Goal: Transaction & Acquisition: Purchase product/service

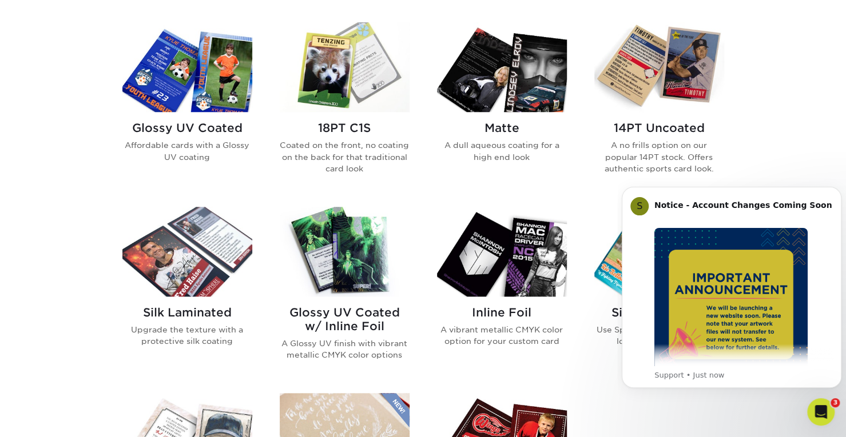
scroll to position [557, 0]
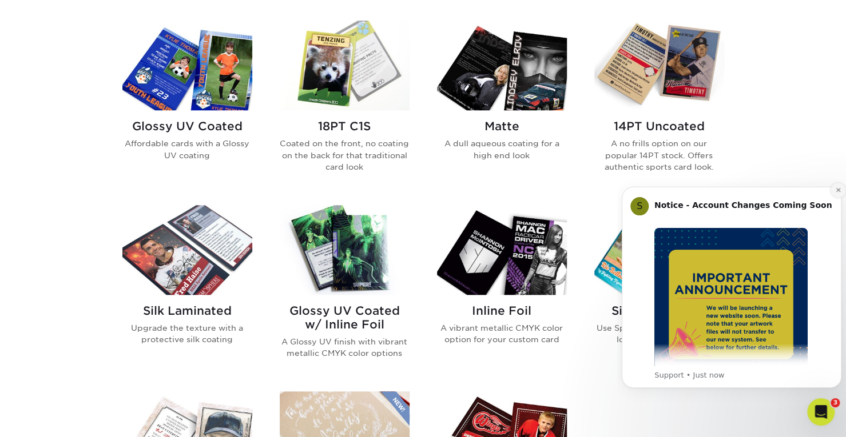
click at [837, 190] on icon "Dismiss notification" at bounding box center [837, 190] width 4 height 4
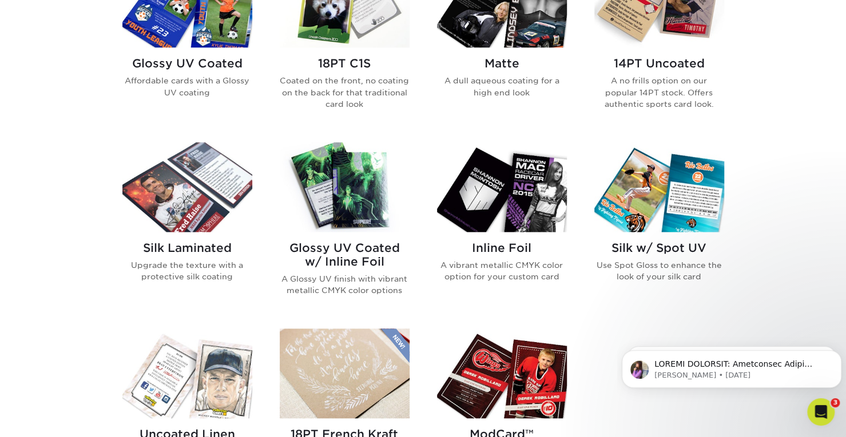
scroll to position [537, 0]
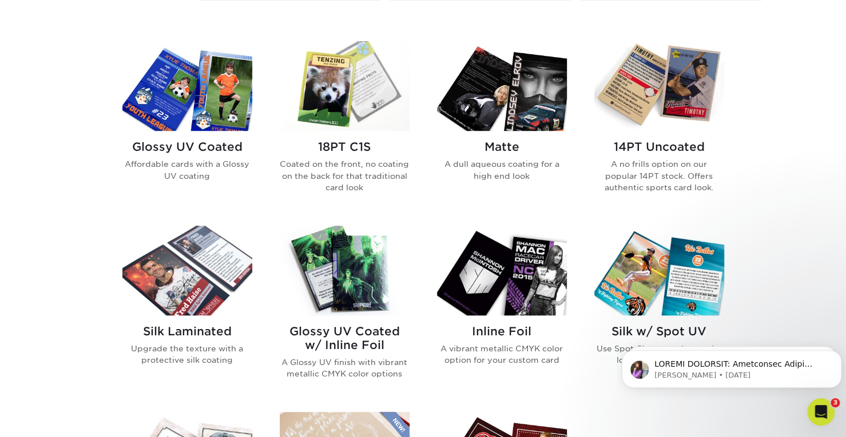
click at [204, 133] on div "Glossy UV Coated Affordable cards with a Glossy UV coating" at bounding box center [187, 165] width 130 height 69
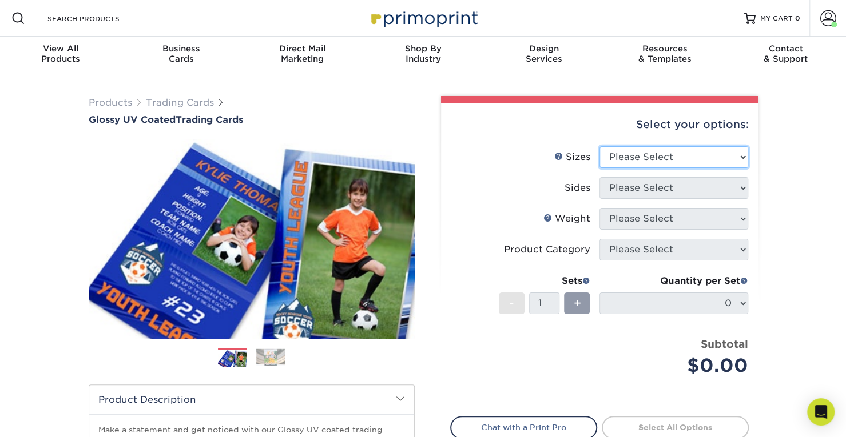
click at [668, 154] on select "Please Select 2.5" x 3.5"" at bounding box center [673, 157] width 149 height 22
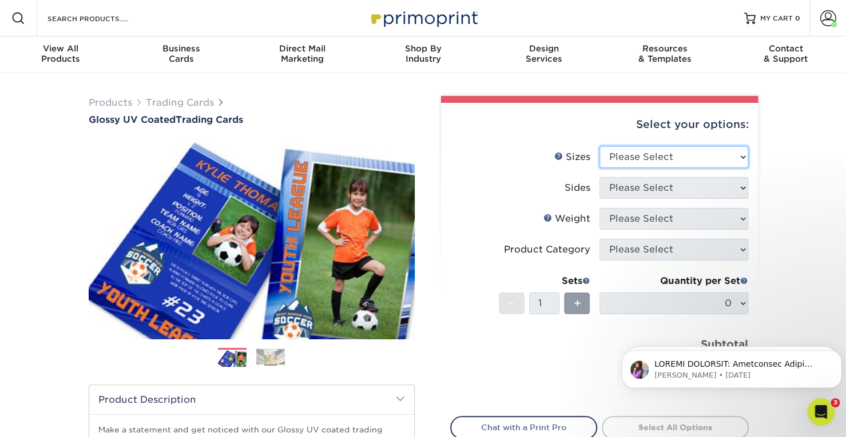
select select "2.50x3.50"
click at [599, 146] on select "Please Select 2.5" x 3.5"" at bounding box center [673, 157] width 149 height 22
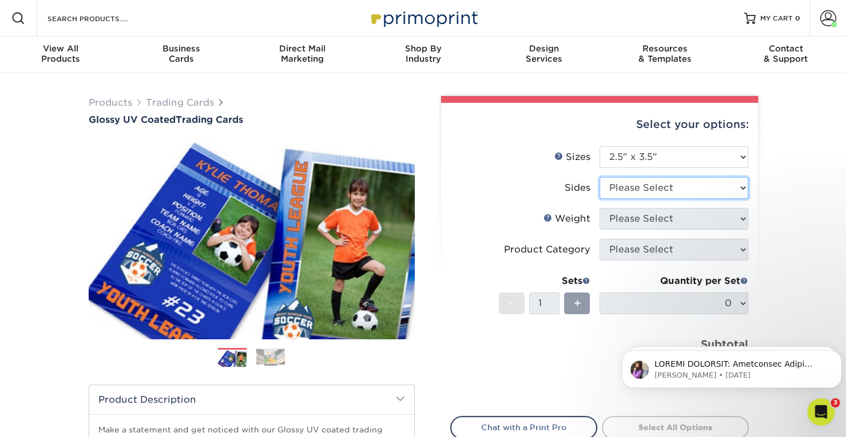
click at [670, 191] on select "Please Select Print Both Sides Print Front Only" at bounding box center [673, 188] width 149 height 22
select select "13abbda7-1d64-4f25-8bb2-c179b224825d"
click at [599, 177] on select "Please Select Print Both Sides Print Front Only" at bounding box center [673, 188] width 149 height 22
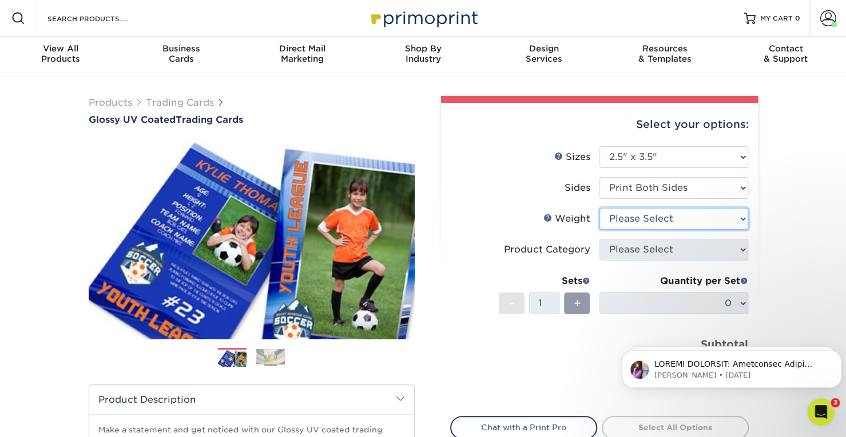
click at [659, 213] on select "Please Select 16PT 14PT 18PT C1S" at bounding box center [673, 219] width 149 height 22
click at [599, 208] on select "Please Select 16PT 14PT 18PT C1S" at bounding box center [673, 219] width 149 height 22
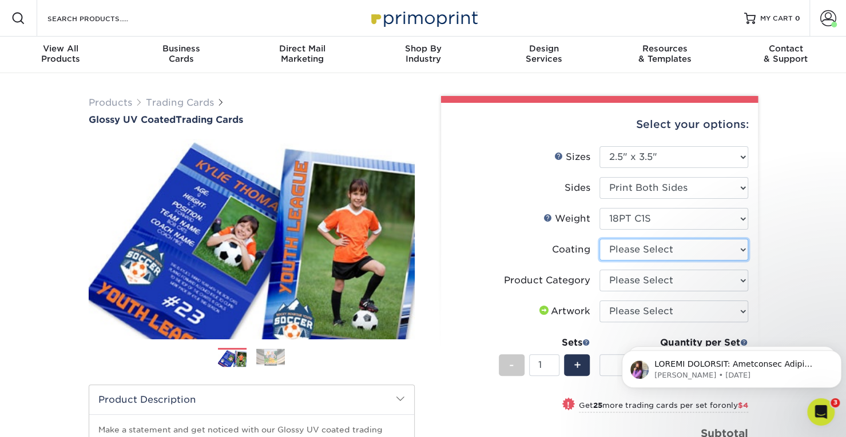
click at [661, 257] on select at bounding box center [673, 250] width 149 height 22
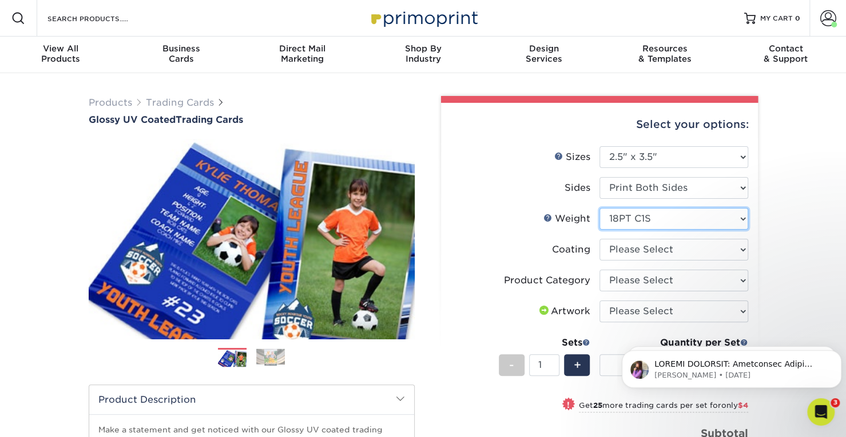
click at [684, 213] on select "Please Select 16PT 14PT 18PT C1S" at bounding box center [673, 219] width 149 height 22
select select "14PT"
click at [599, 208] on select "Please Select 16PT 14PT 18PT C1S" at bounding box center [673, 219] width 149 height 22
select select
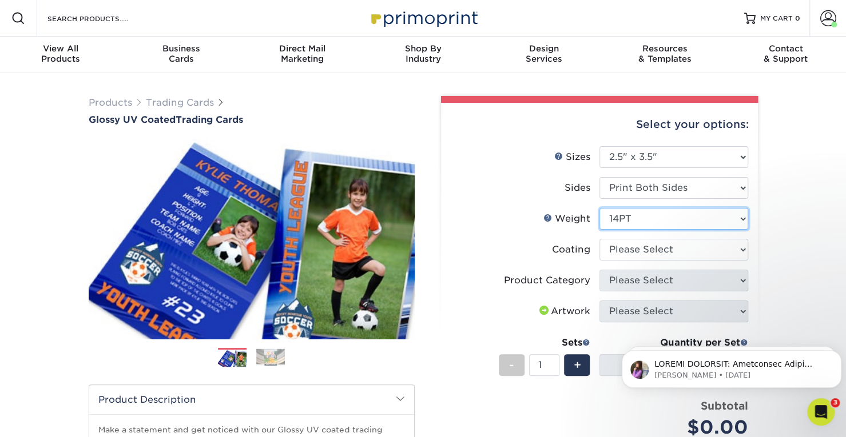
click at [663, 218] on select "Please Select 16PT 14PT 18PT C1S" at bounding box center [673, 219] width 149 height 22
select select "16PT"
click at [599, 208] on select "Please Select 16PT 14PT 18PT C1S" at bounding box center [673, 219] width 149 height 22
select select
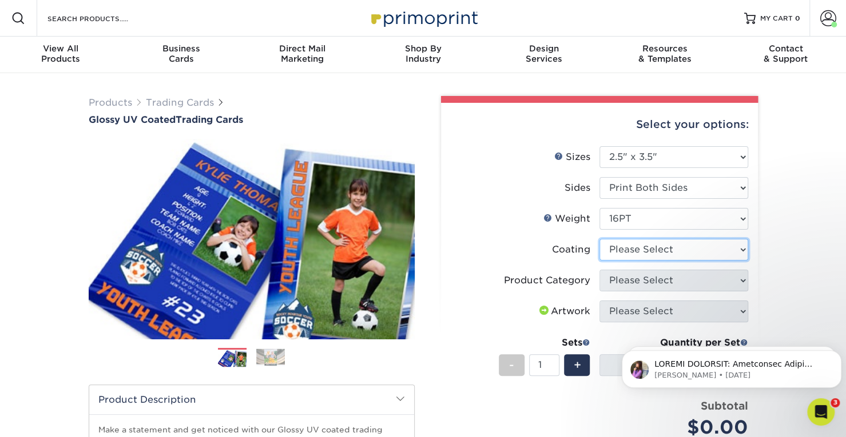
click at [639, 254] on select at bounding box center [673, 250] width 149 height 22
select select "ae367451-b2b8-45df-a344-0f05b6a12993"
click at [599, 239] on select at bounding box center [673, 250] width 149 height 22
select select "-1"
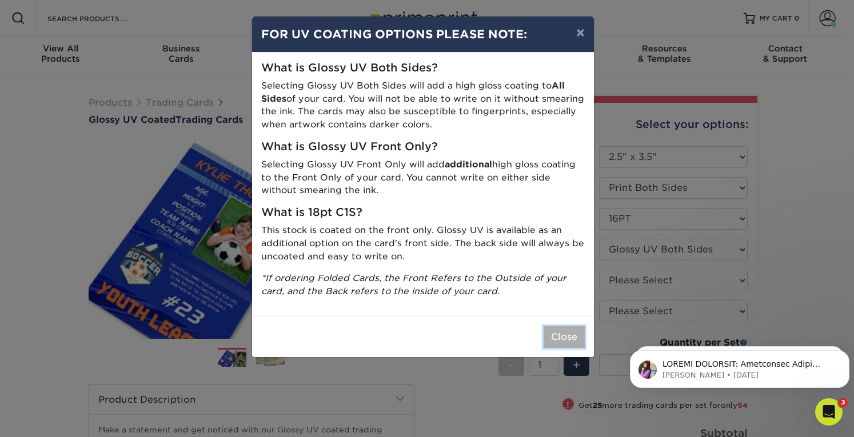
click at [559, 340] on button "Close" at bounding box center [564, 337] width 41 height 22
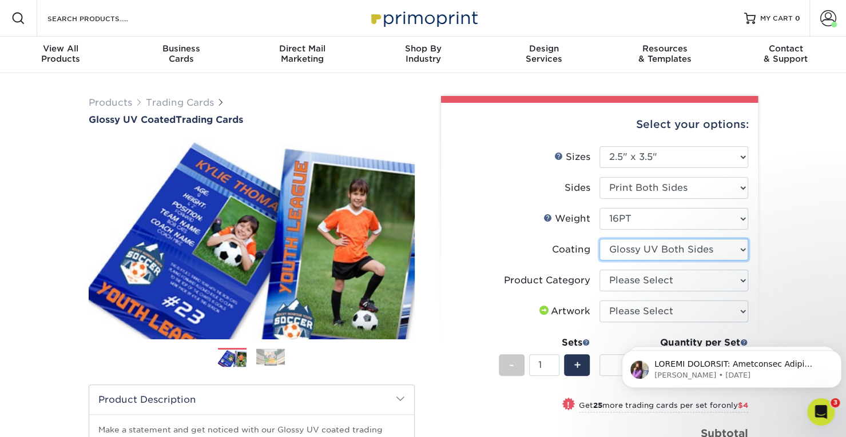
click at [672, 249] on select at bounding box center [673, 250] width 149 height 22
click at [651, 280] on select "Please Select Trading Cards" at bounding box center [673, 281] width 149 height 22
select select "c2f9bce9-36c2-409d-b101-c29d9d031e18"
click at [599, 270] on select "Please Select Trading Cards" at bounding box center [673, 281] width 149 height 22
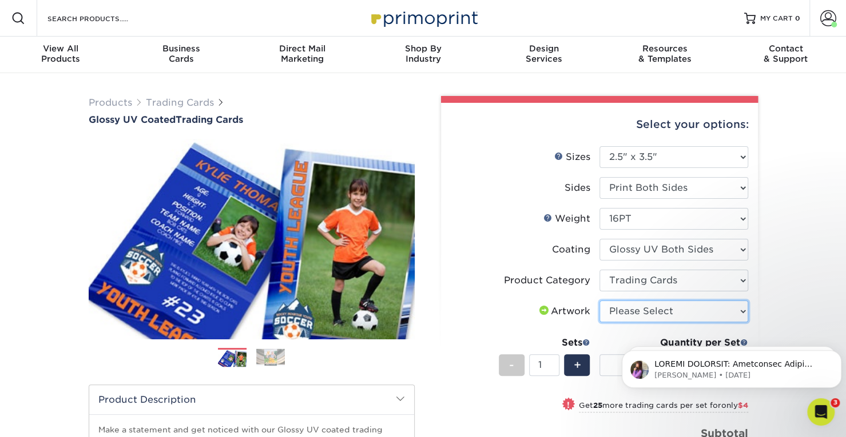
click at [628, 313] on select "Please Select I will upload files I need a design - $100" at bounding box center [673, 312] width 149 height 22
select select "upload"
click at [599, 301] on select "Please Select I will upload files I need a design - $100" at bounding box center [673, 312] width 149 height 22
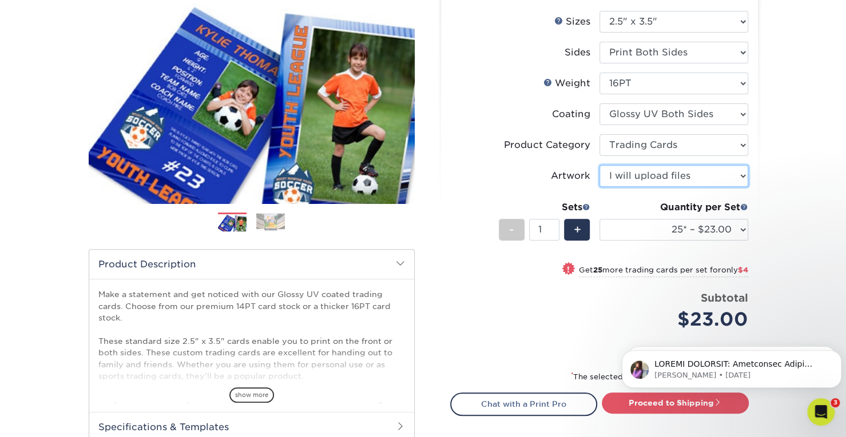
scroll to position [135, 0]
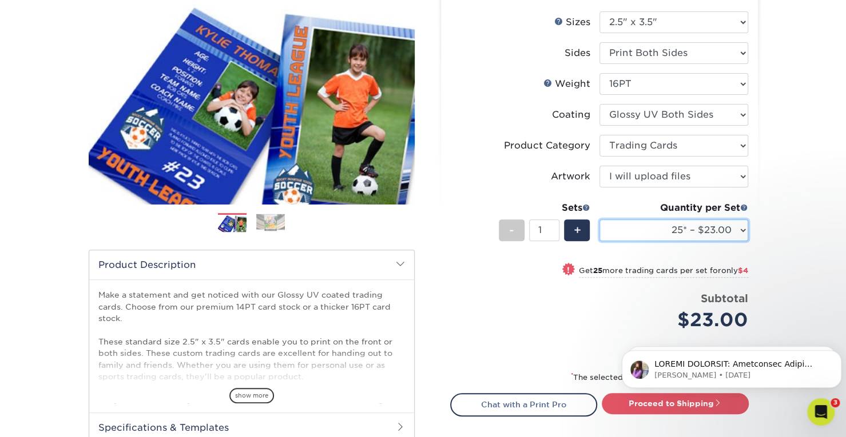
click at [673, 234] on select "25* – $23.00 50* – $27.00 75* – $33.00 100* – $37.00 250* – $47.00 500 – $58.00…" at bounding box center [673, 231] width 149 height 22
select select "50* – $27.00"
click at [599, 220] on select "25* – $23.00 50* – $27.00 75* – $33.00 100* – $37.00 250* – $47.00 500 – $58.00…" at bounding box center [673, 231] width 149 height 22
click at [778, 187] on div "Products Trading Cards Glossy UV Coated Trading Cards Previous Next /" at bounding box center [423, 243] width 846 height 611
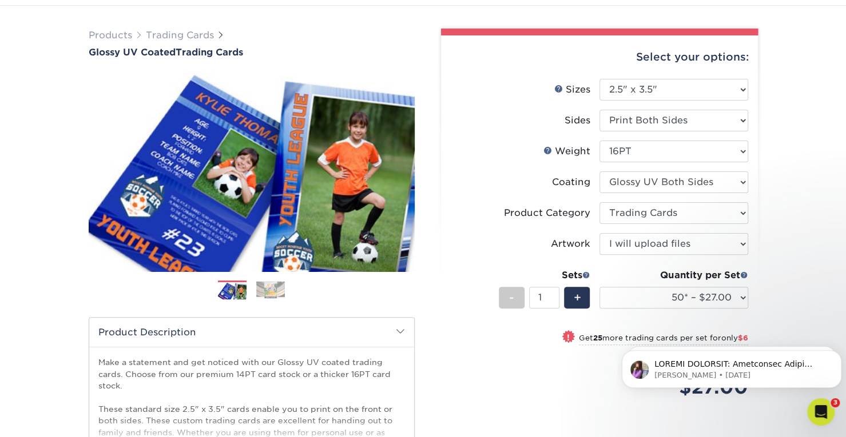
scroll to position [18, 0]
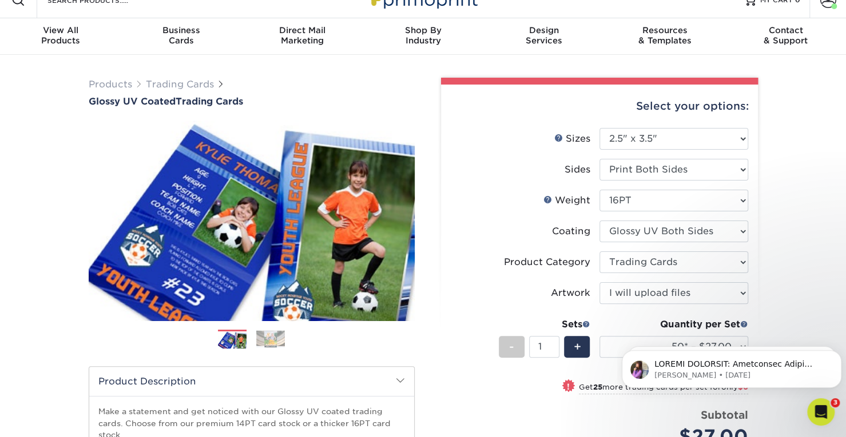
click at [781, 248] on div "Products Trading Cards Glossy UV Coated Trading Cards Previous Next /" at bounding box center [423, 360] width 846 height 611
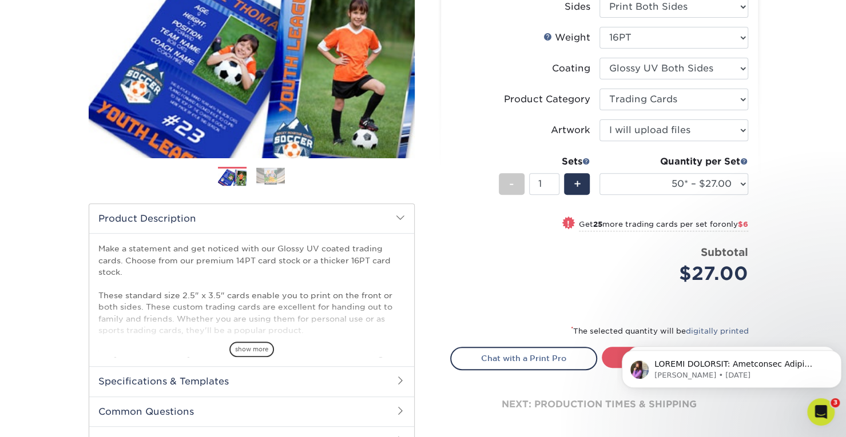
scroll to position [268, 0]
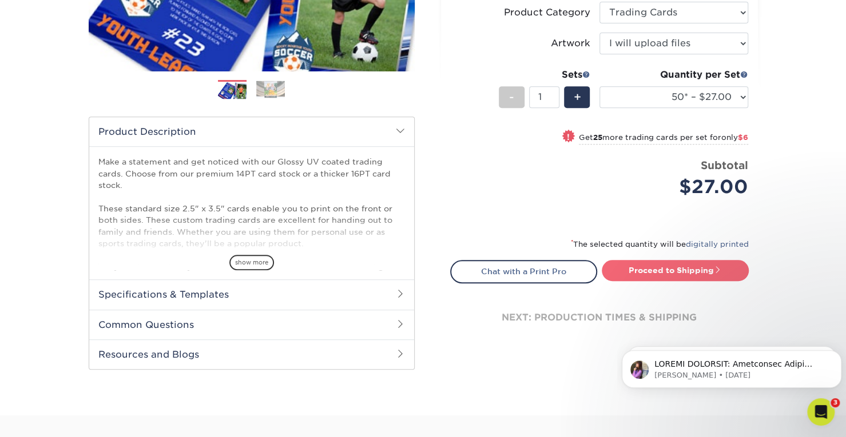
click at [710, 270] on link "Proceed to Shipping" at bounding box center [674, 270] width 147 height 21
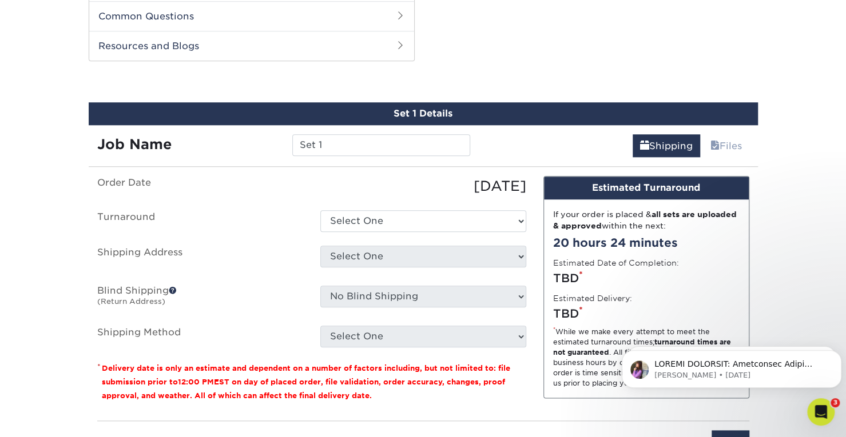
scroll to position [580, 0]
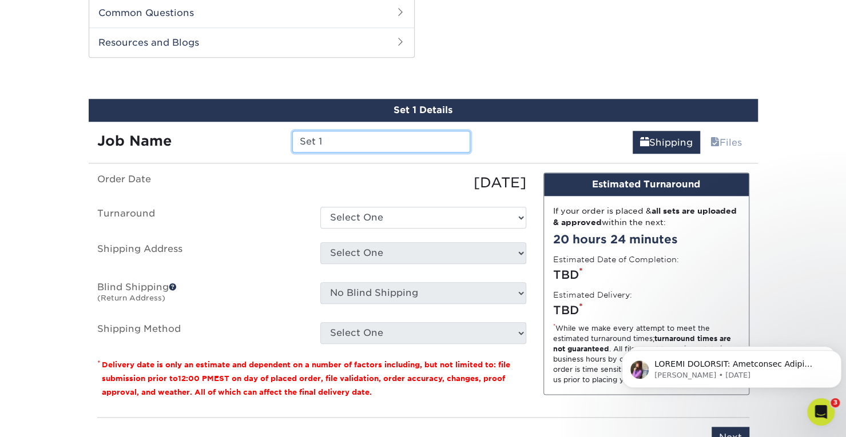
click at [376, 142] on input "Set 1" at bounding box center [381, 142] width 178 height 22
type input "Mark Veth 2"
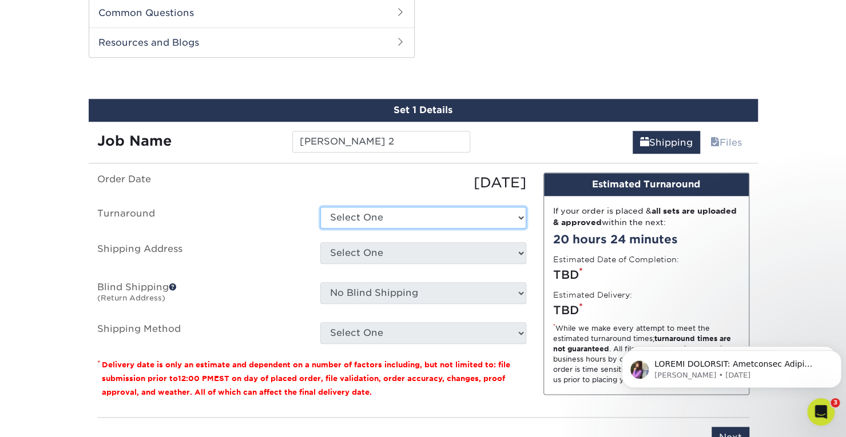
click at [421, 212] on select "Select One 2-4 Business Days 2 Day Next Business Day" at bounding box center [423, 218] width 206 height 22
select select "39596162-017c-462f-bc43-9f550c8c2591"
click at [320, 207] on select "Select One 2-4 Business Days 2 Day Next Business Day" at bounding box center [423, 218] width 206 height 22
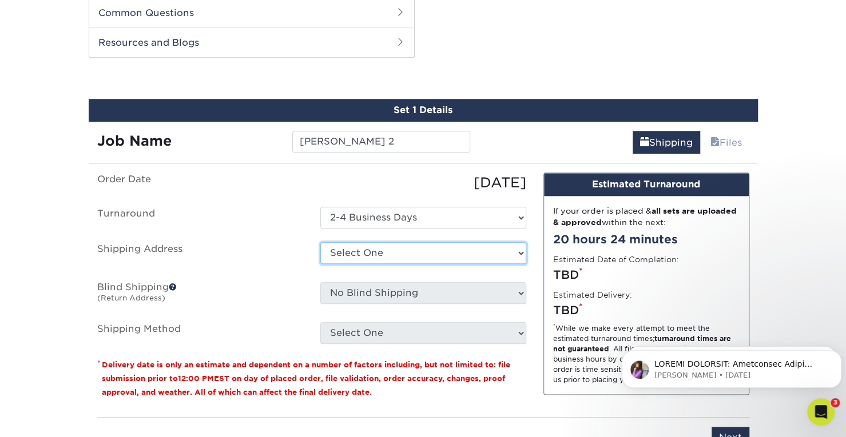
click at [393, 251] on select "Select One Adam + Add New Address" at bounding box center [423, 253] width 206 height 22
select select "284566"
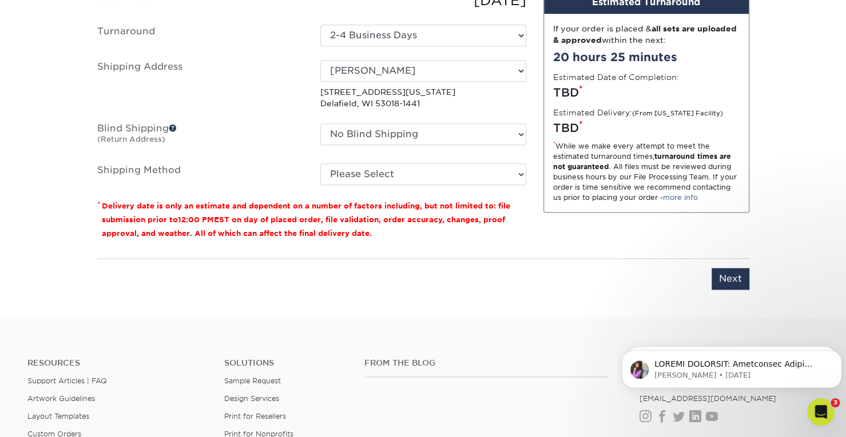
scroll to position [759, 0]
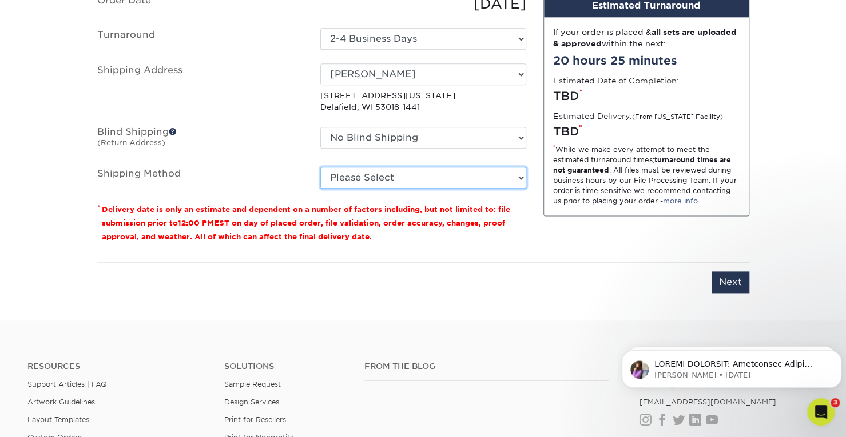
click at [439, 168] on select "Please Select Ground Shipping (+$23.90) 3 Day Shipping Service (+$30.15) 2 Day …" at bounding box center [423, 178] width 206 height 22
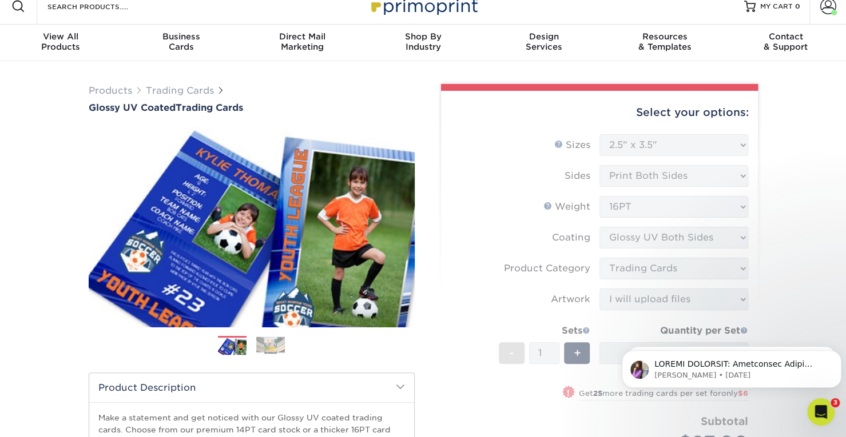
scroll to position [0, 0]
